Goal: Transaction & Acquisition: Purchase product/service

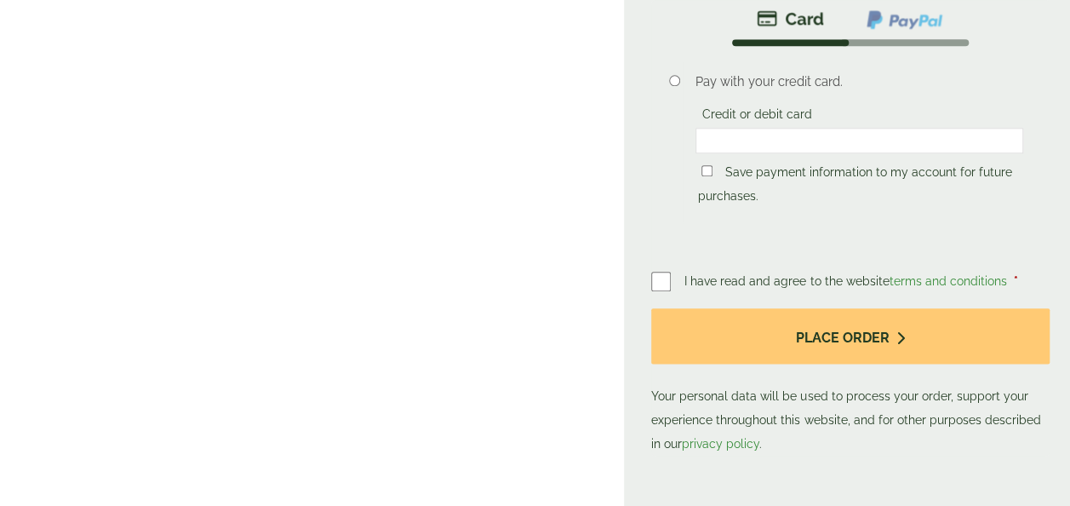
scroll to position [875, 0]
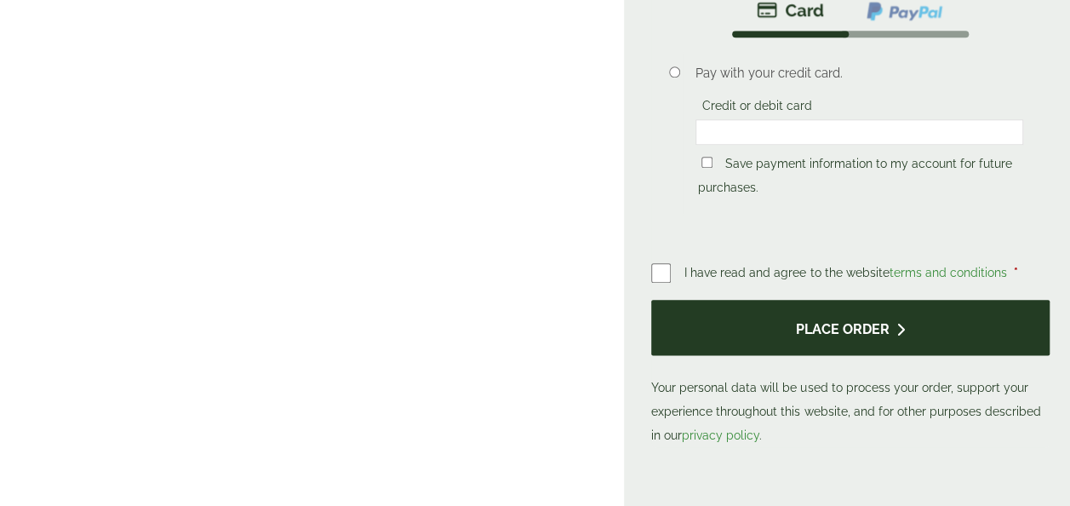
click at [901, 323] on icon "submit" at bounding box center [900, 330] width 9 height 14
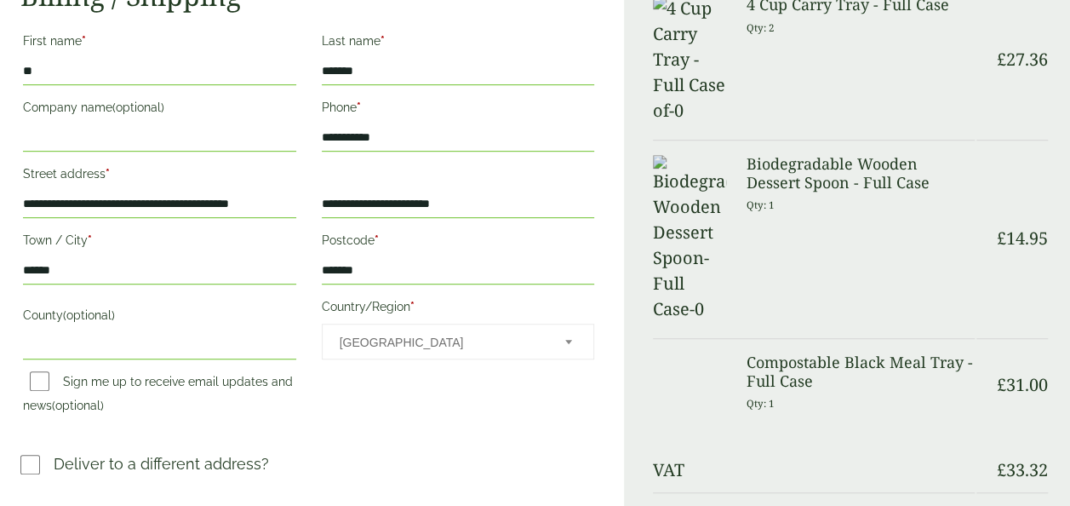
scroll to position [426, 0]
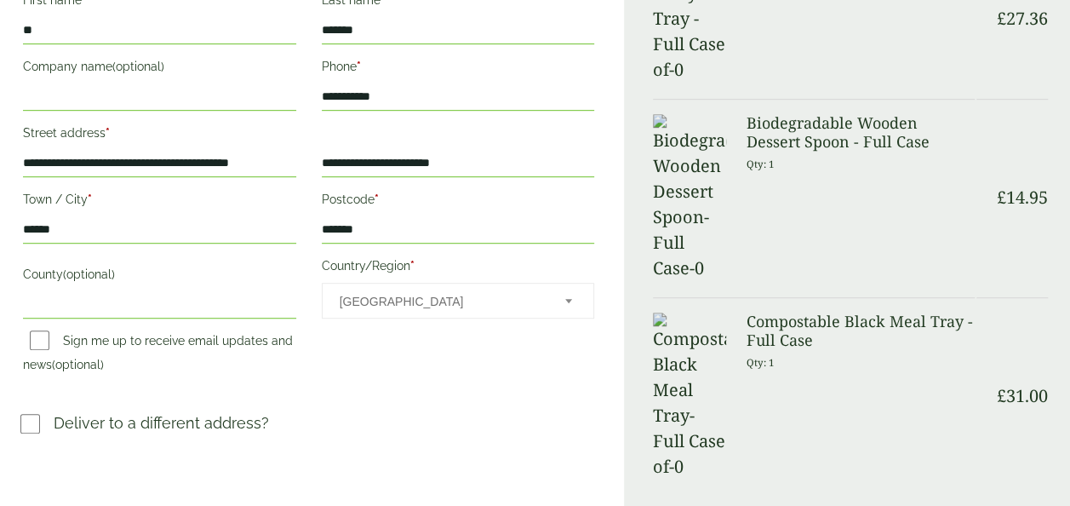
click at [574, 293] on span "Country/Region" at bounding box center [568, 300] width 17 height 22
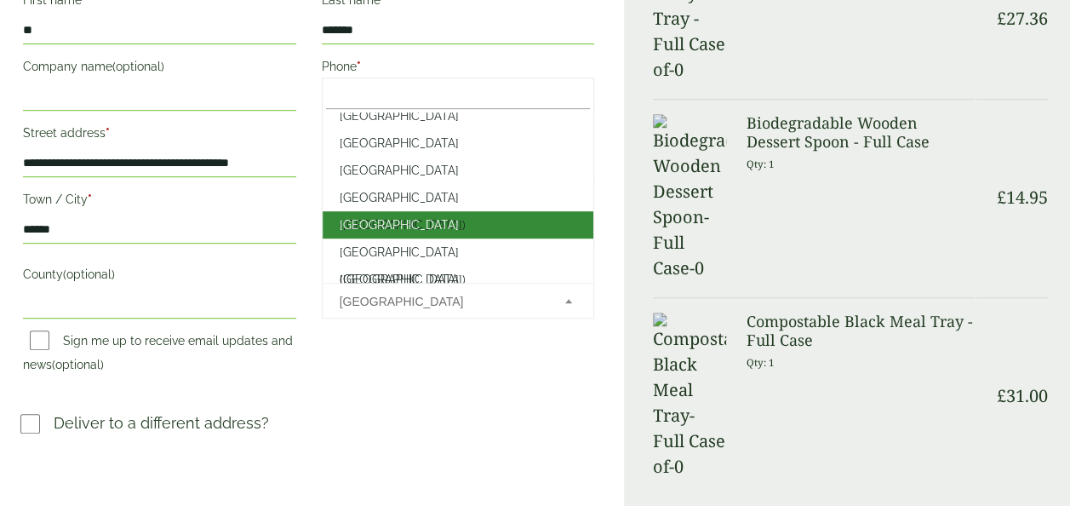
scroll to position [6228, 0]
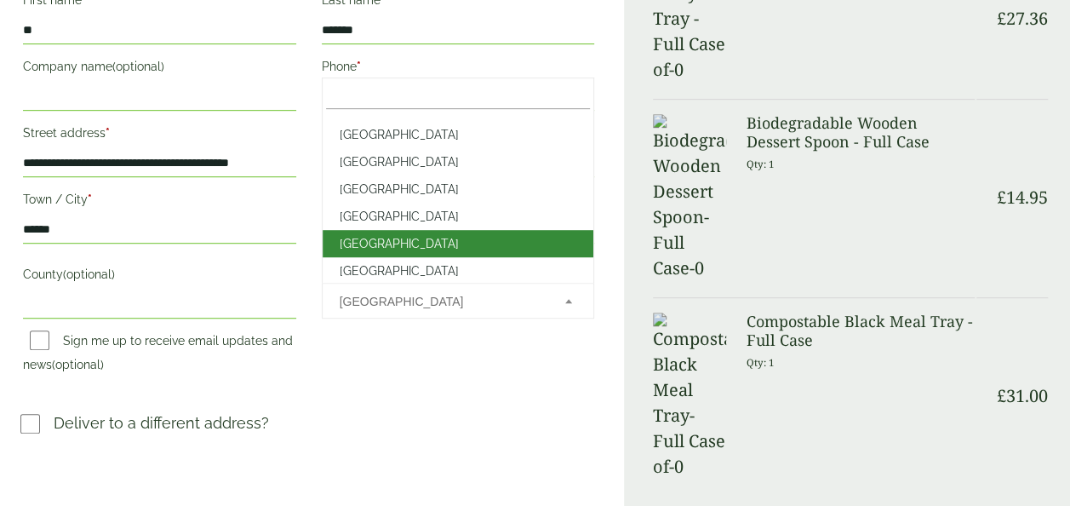
select select "**"
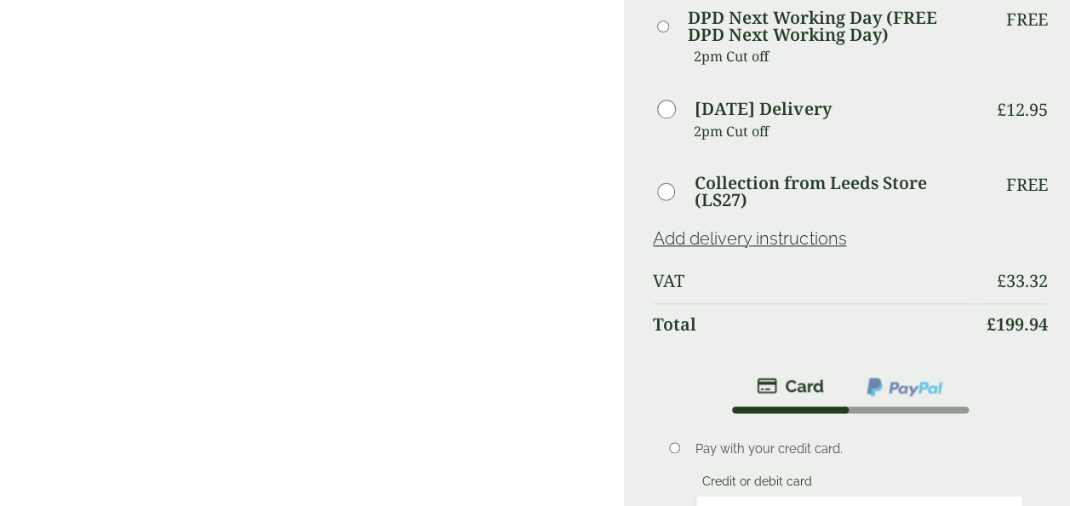
scroll to position [931, 0]
